Goal: Task Accomplishment & Management: Manage account settings

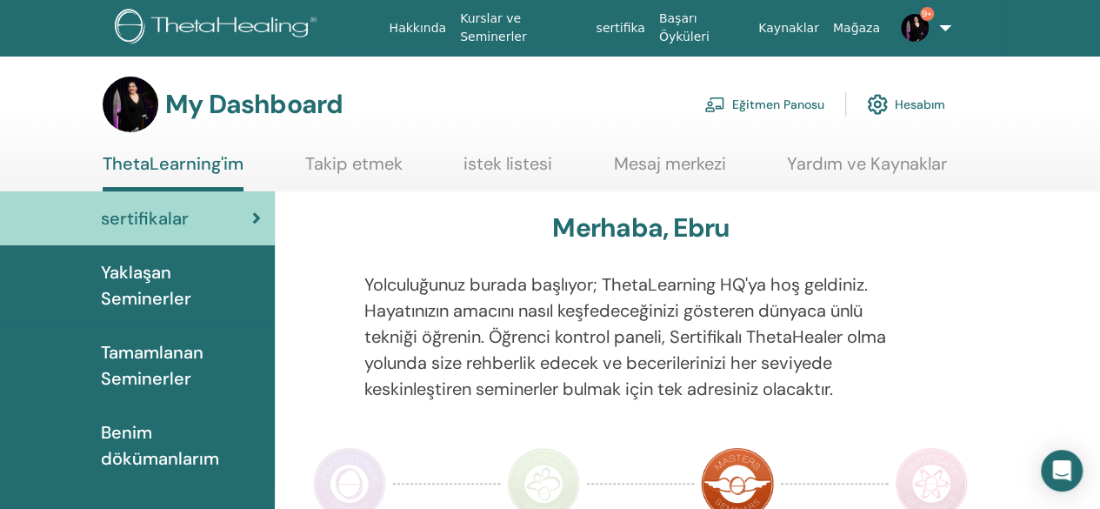
click at [784, 97] on link "Eğitmen Panosu" at bounding box center [764, 104] width 120 height 38
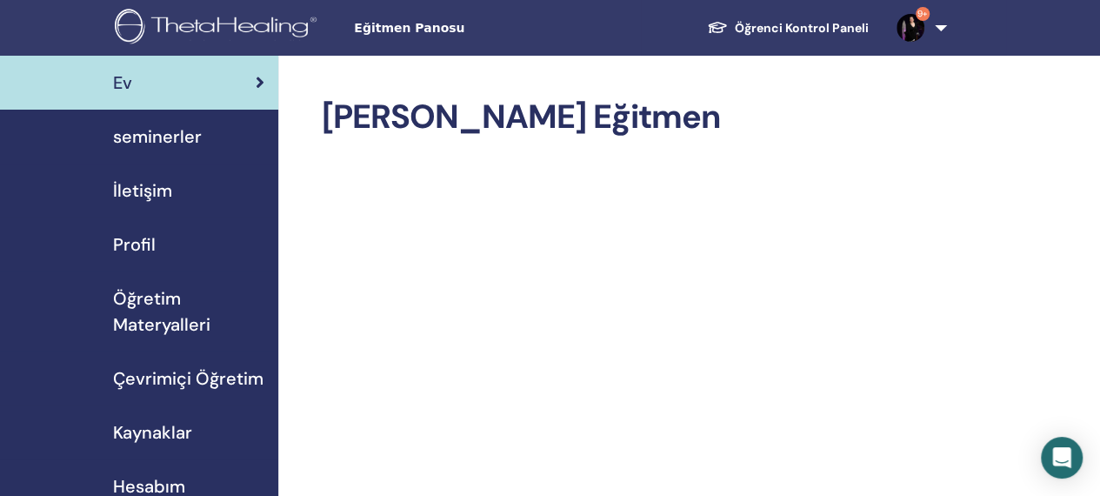
click at [168, 132] on span "seminerler" at bounding box center [157, 136] width 89 height 26
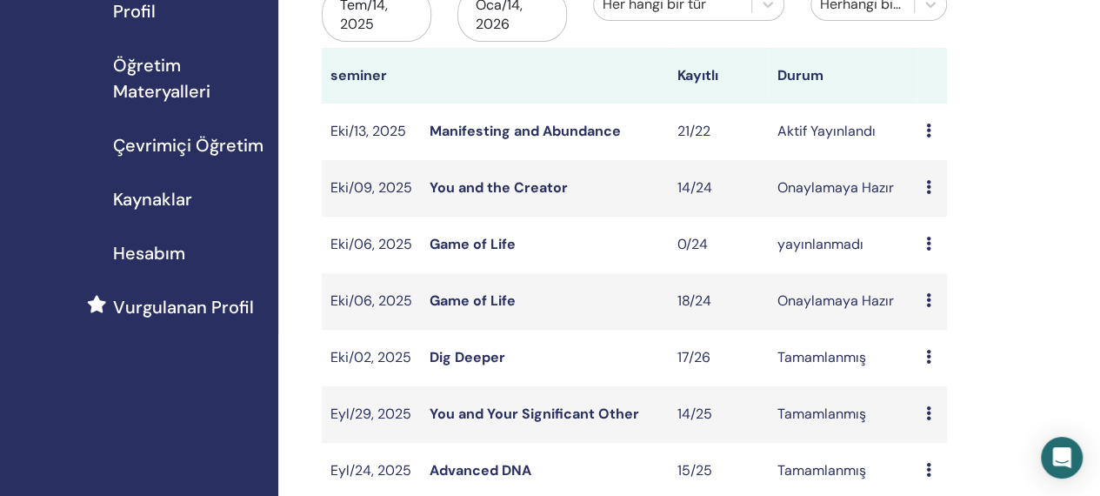
scroll to position [235, 0]
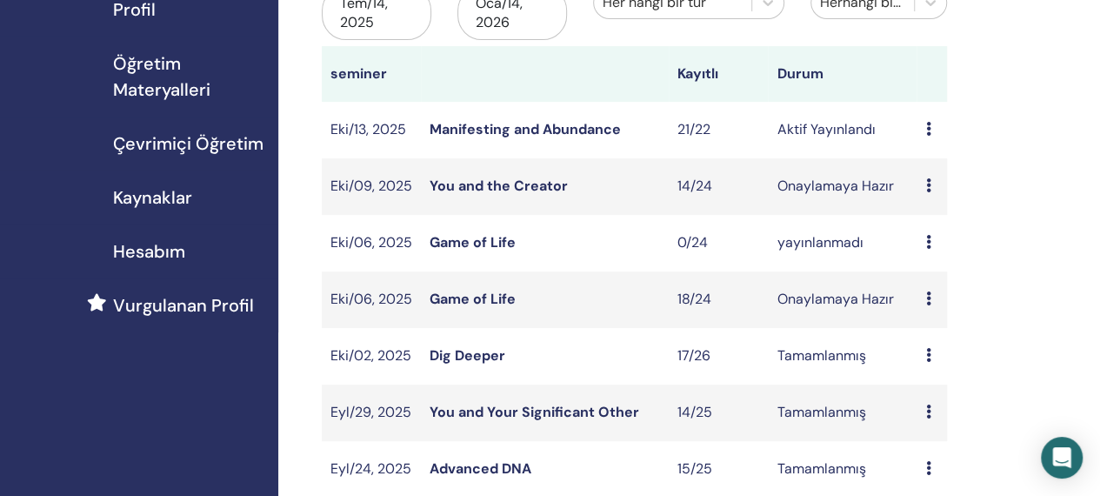
click at [591, 121] on link "Manifesting and Abundance" at bounding box center [525, 129] width 191 height 18
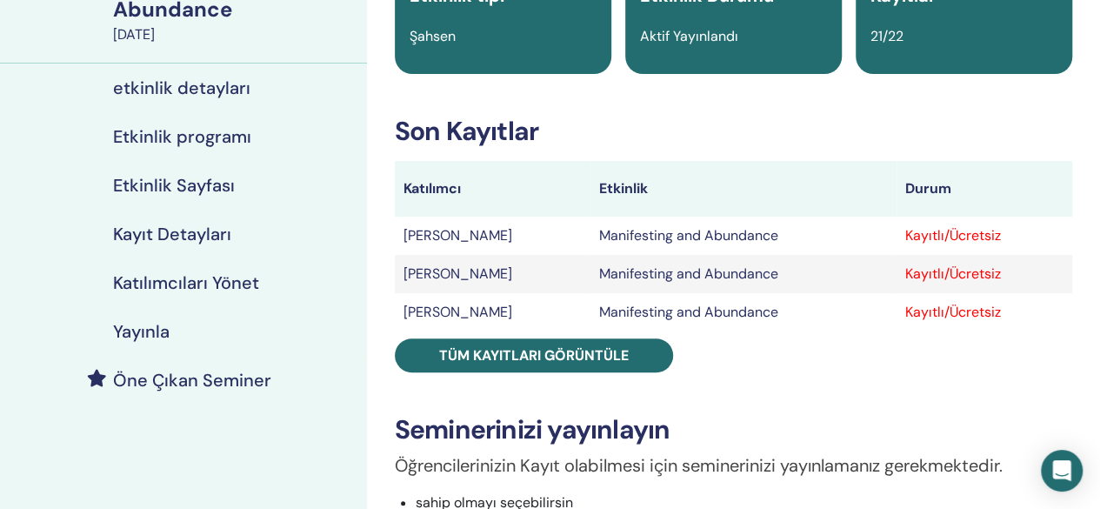
scroll to position [182, 0]
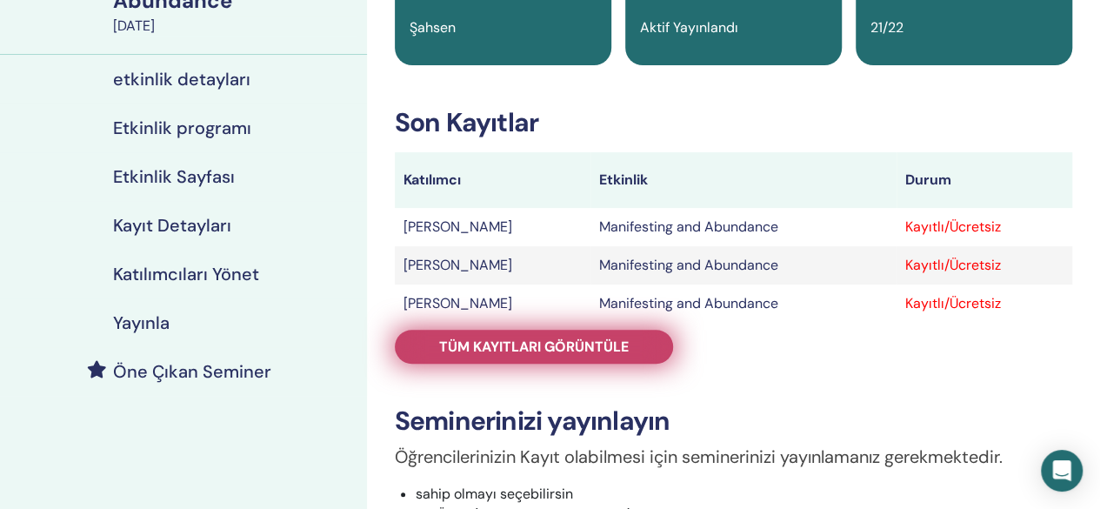
click at [461, 343] on span "Tüm kayıtları görüntüle" at bounding box center [534, 346] width 190 height 18
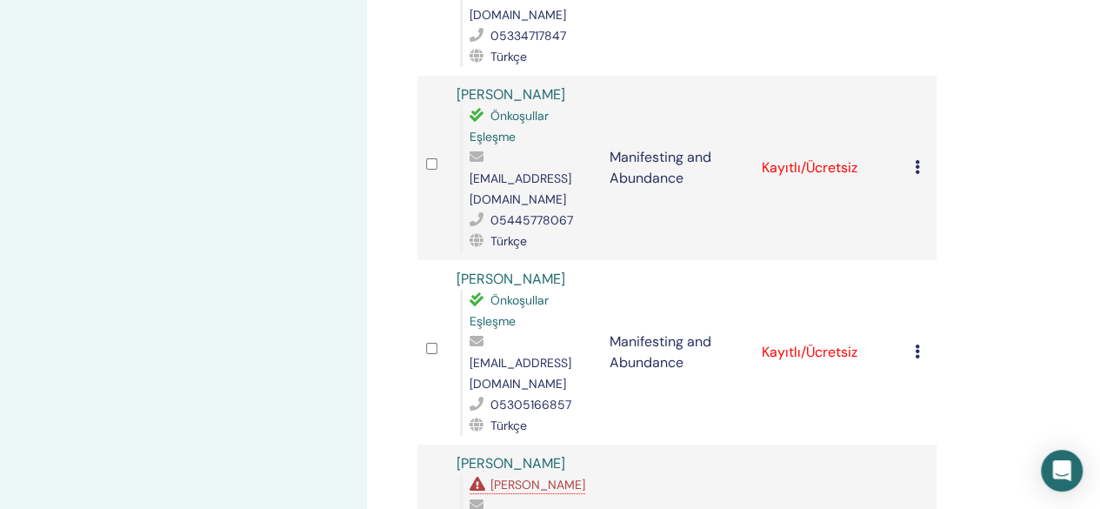
scroll to position [3015, 0]
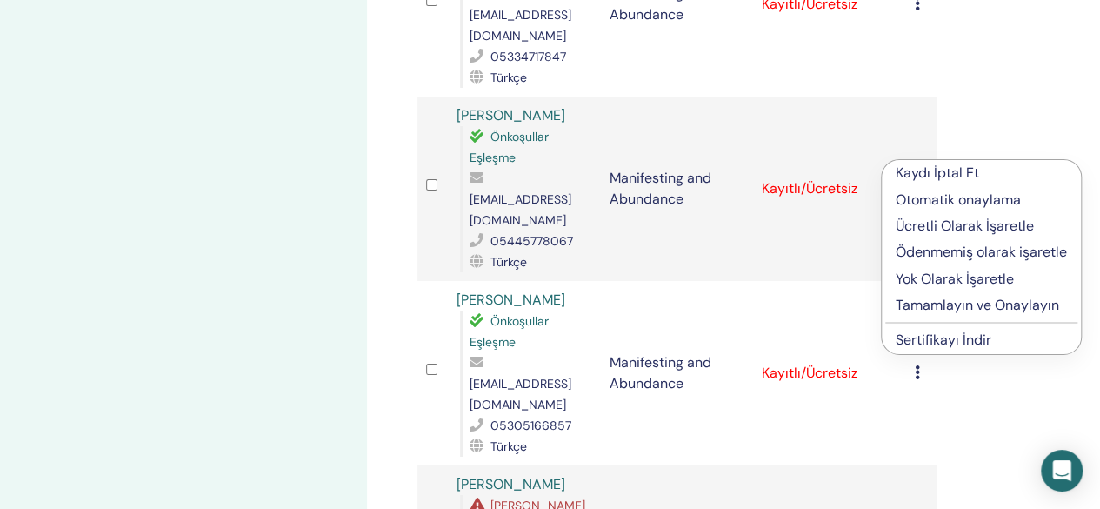
click at [927, 181] on p "Kaydı İptal Et" at bounding box center [981, 173] width 171 height 21
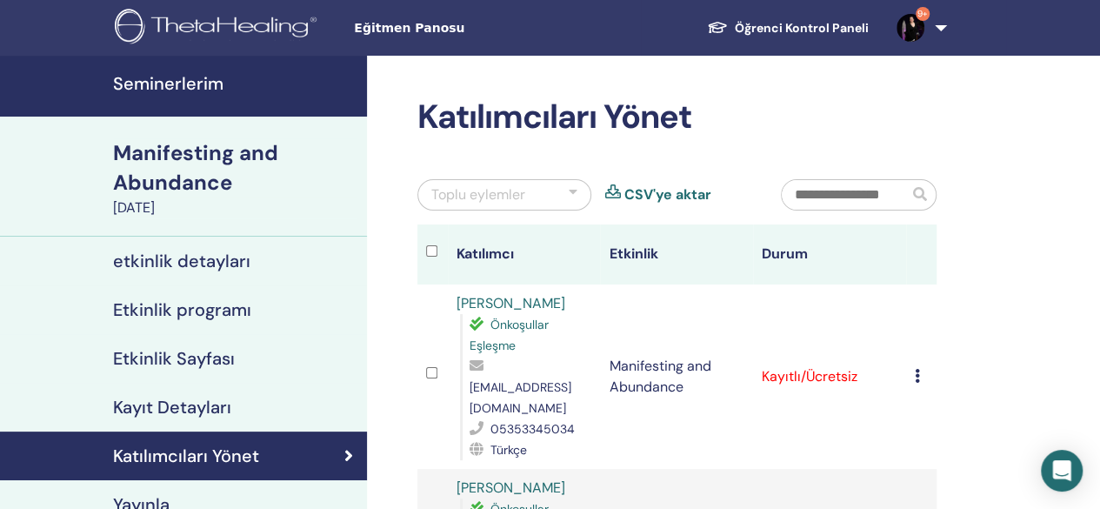
click at [572, 195] on div at bounding box center [573, 194] width 9 height 21
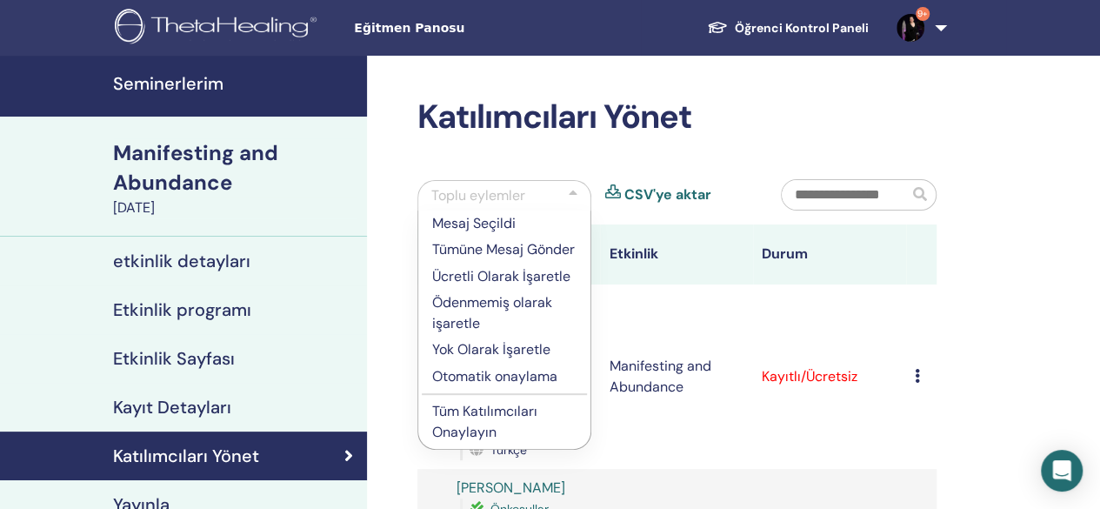
click at [478, 268] on p "Ücretli Olarak İşaretle" at bounding box center [504, 276] width 144 height 21
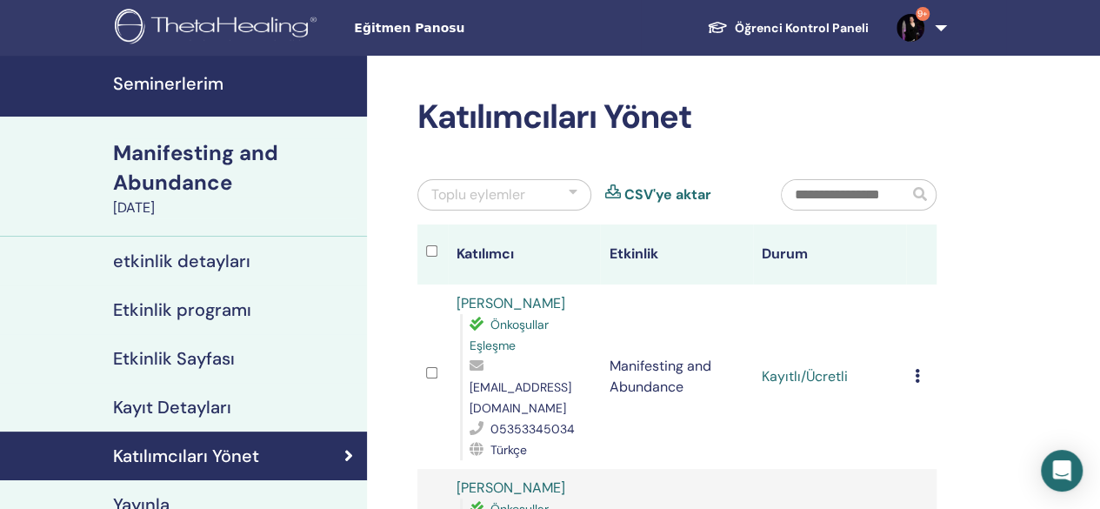
click at [575, 191] on div at bounding box center [573, 194] width 9 height 21
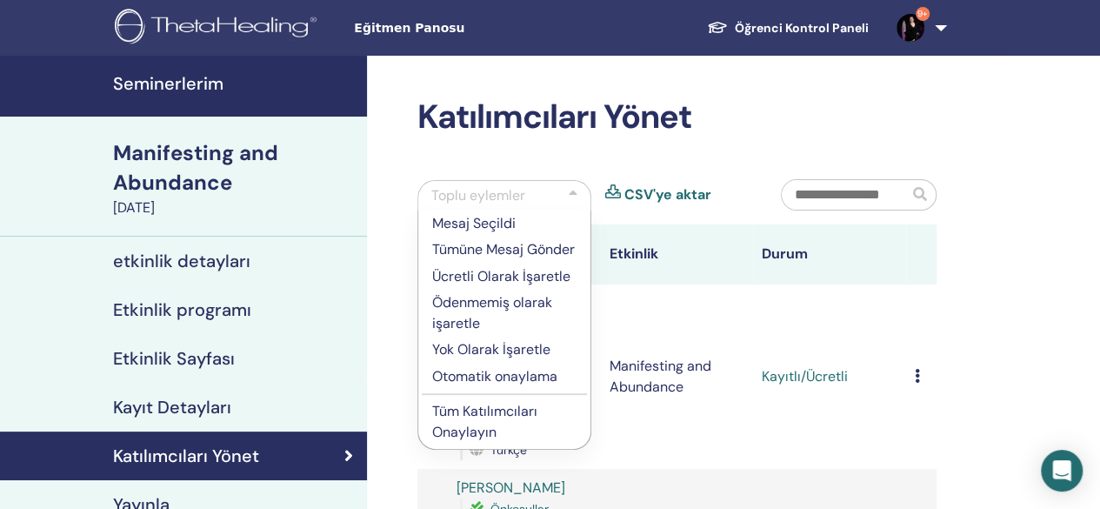
click at [497, 423] on p "Tüm Katılımcıları Onaylayın" at bounding box center [504, 422] width 144 height 42
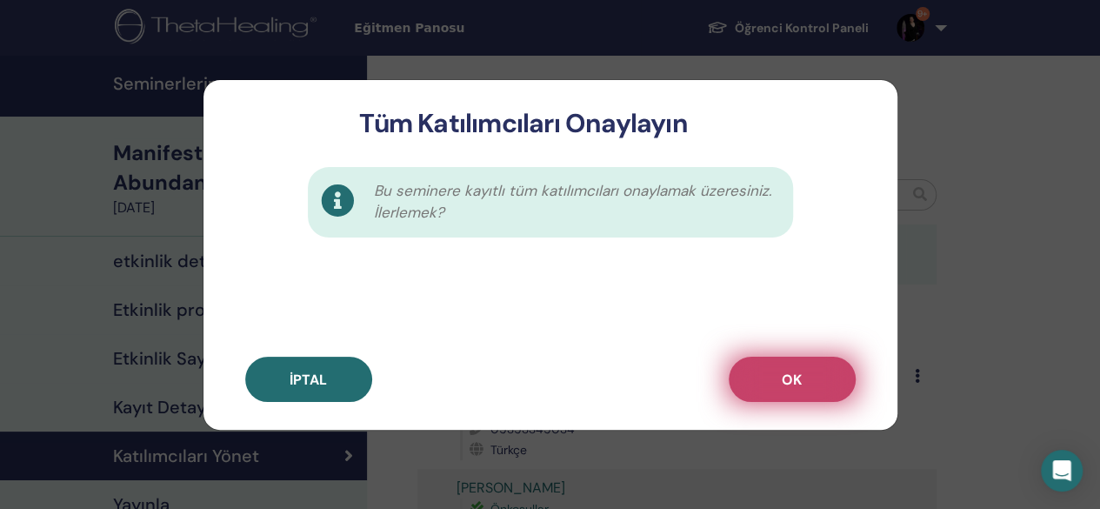
click at [821, 371] on button "OK" at bounding box center [792, 378] width 127 height 45
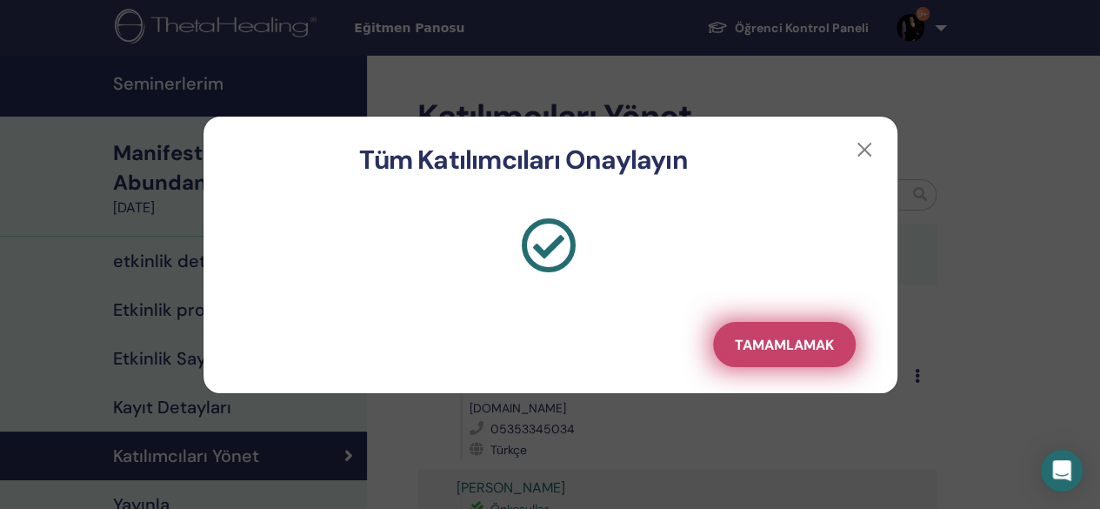
click at [823, 337] on span "Tamamlamak" at bounding box center [784, 345] width 99 height 18
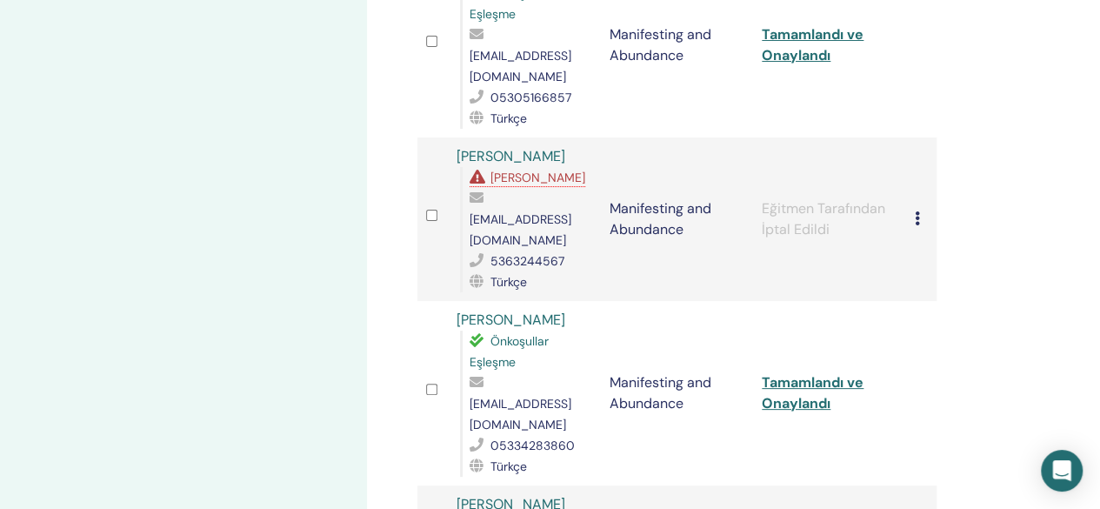
scroll to position [3421, 0]
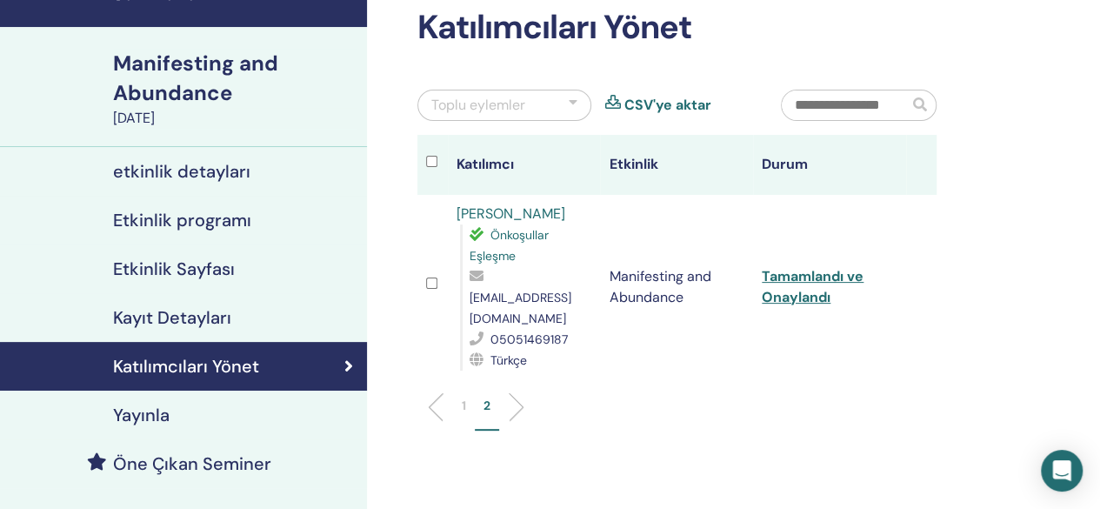
scroll to position [92, 0]
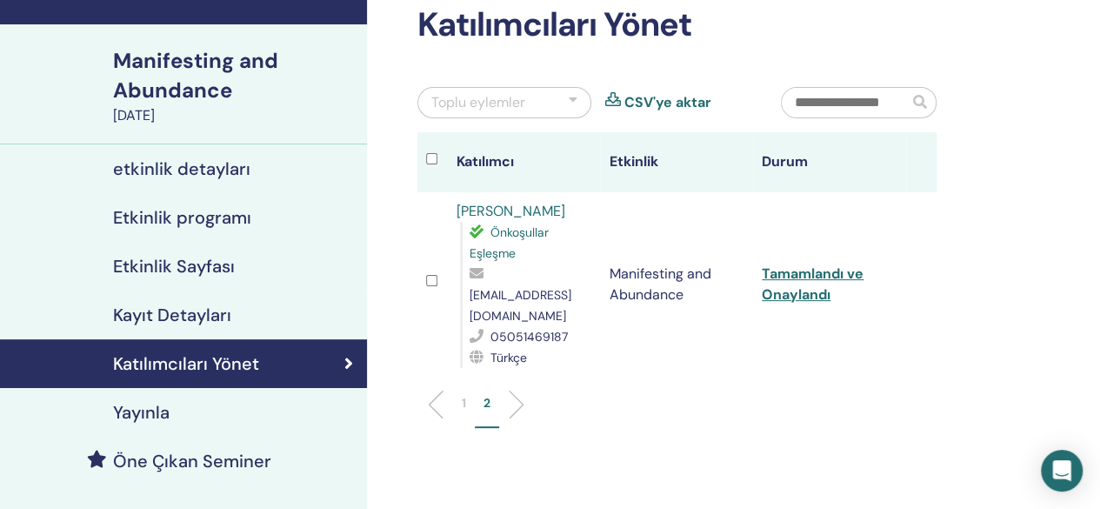
click at [466, 403] on li "1" at bounding box center [464, 411] width 22 height 34
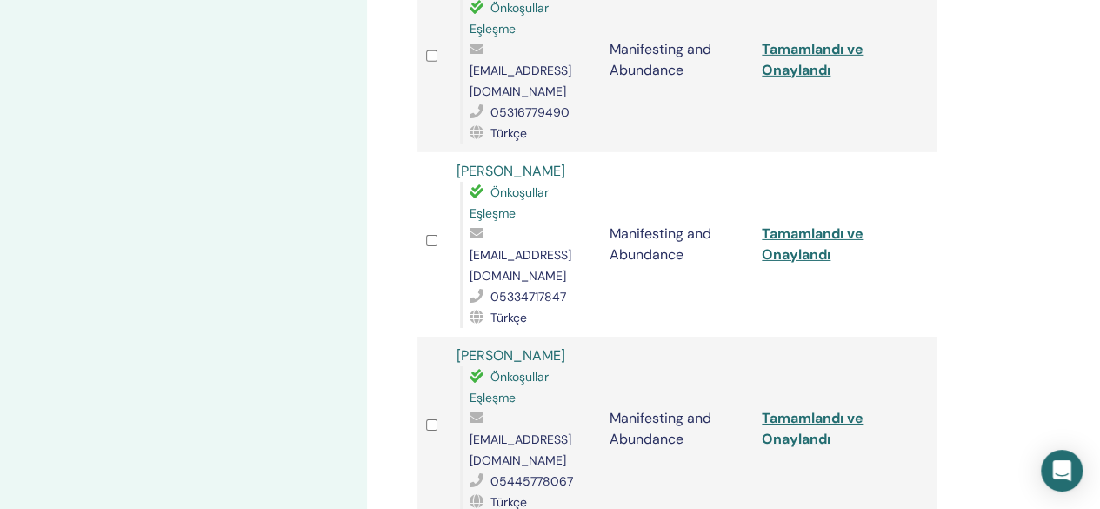
scroll to position [2781, 0]
